Goal: Transaction & Acquisition: Download file/media

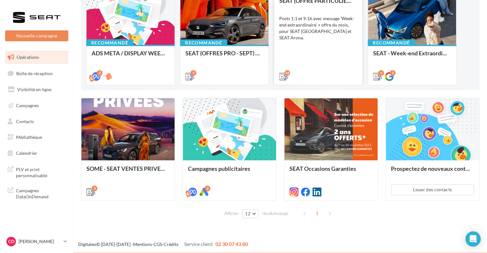
scroll to position [88, 0]
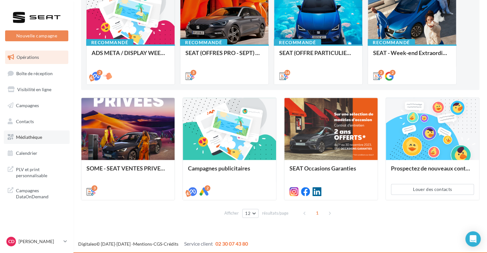
click at [39, 135] on span "Médiathèque" at bounding box center [29, 136] width 26 height 5
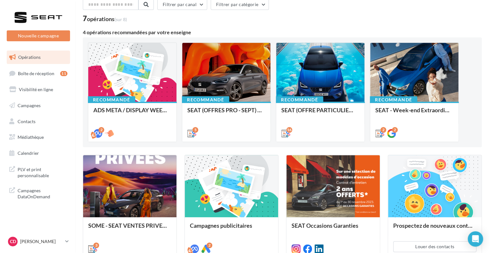
scroll to position [88, 0]
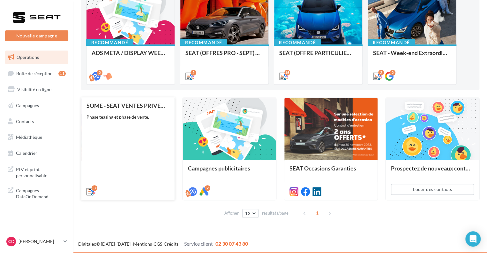
click at [110, 166] on div "SOME - SEAT VENTES PRIVEES Phase teasing et phase de vente." at bounding box center [128, 148] width 83 height 92
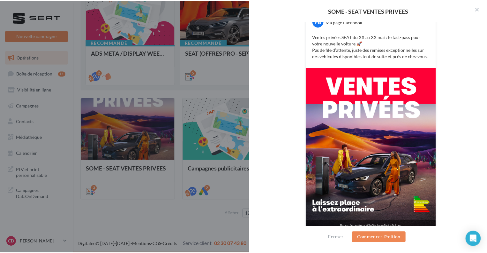
scroll to position [141, 0]
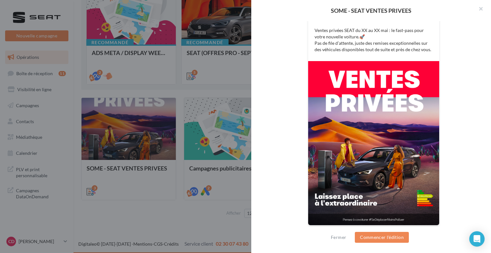
click at [120, 208] on div at bounding box center [245, 126] width 491 height 253
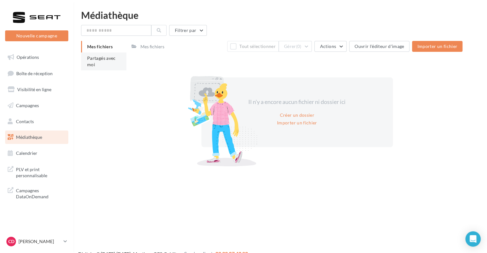
click at [111, 64] on li "Partagés avec moi" at bounding box center [103, 61] width 45 height 18
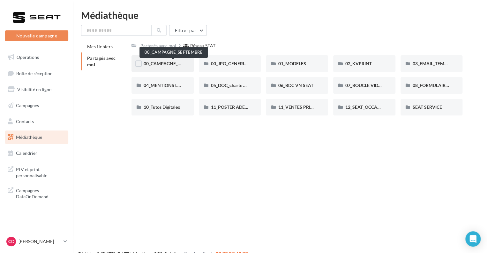
click at [165, 62] on span "00_CAMPAGNE_SEPTEMBRE" at bounding box center [174, 63] width 60 height 5
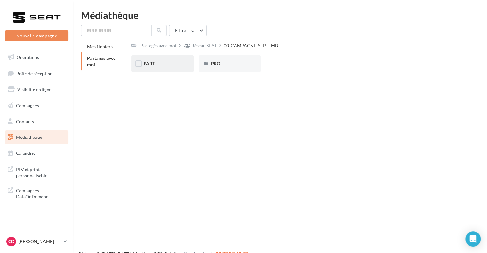
click at [133, 65] on div "PART" at bounding box center [163, 63] width 62 height 17
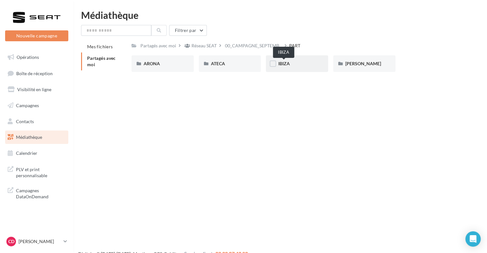
click at [292, 66] on div "IBIZA" at bounding box center [297, 63] width 38 height 6
click at [169, 61] on div "ARONA" at bounding box center [163, 63] width 38 height 6
click at [227, 64] on div "ATECA" at bounding box center [230, 63] width 38 height 6
click at [294, 68] on div "IBIZA" at bounding box center [297, 63] width 62 height 17
click at [369, 59] on div "LEON" at bounding box center [364, 63] width 62 height 17
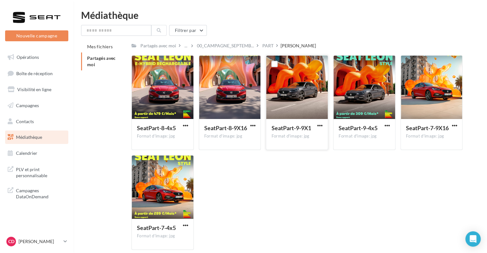
click at [309, 89] on div at bounding box center [297, 88] width 62 height 64
click at [326, 164] on div "SeatPart-8-4x5 Format d'image: jpg SeatPart-8-4x5 SeatPart-8-9X16 Format d'imag…" at bounding box center [300, 154] width 336 height 199
click at [321, 126] on span "button" at bounding box center [319, 125] width 5 height 5
click at [293, 138] on button "Télécharger" at bounding box center [292, 138] width 64 height 17
click at [455, 128] on span "button" at bounding box center [454, 125] width 5 height 5
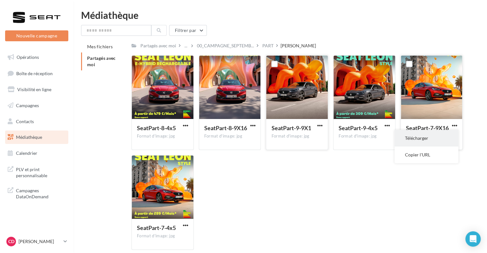
click at [425, 137] on button "Télécharger" at bounding box center [427, 138] width 64 height 17
